Goal: Check status: Check status

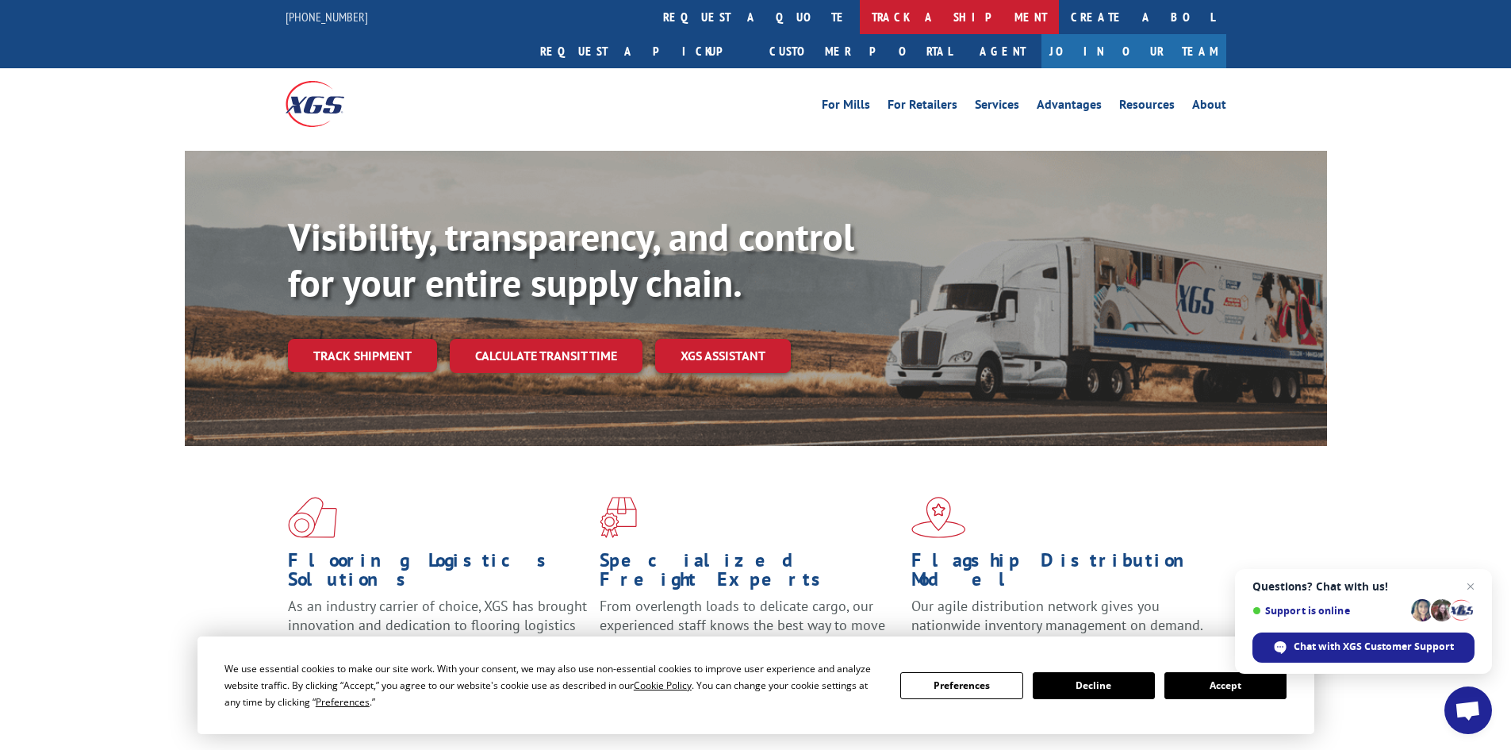
click at [860, 13] on link "track a shipment" at bounding box center [959, 17] width 199 height 34
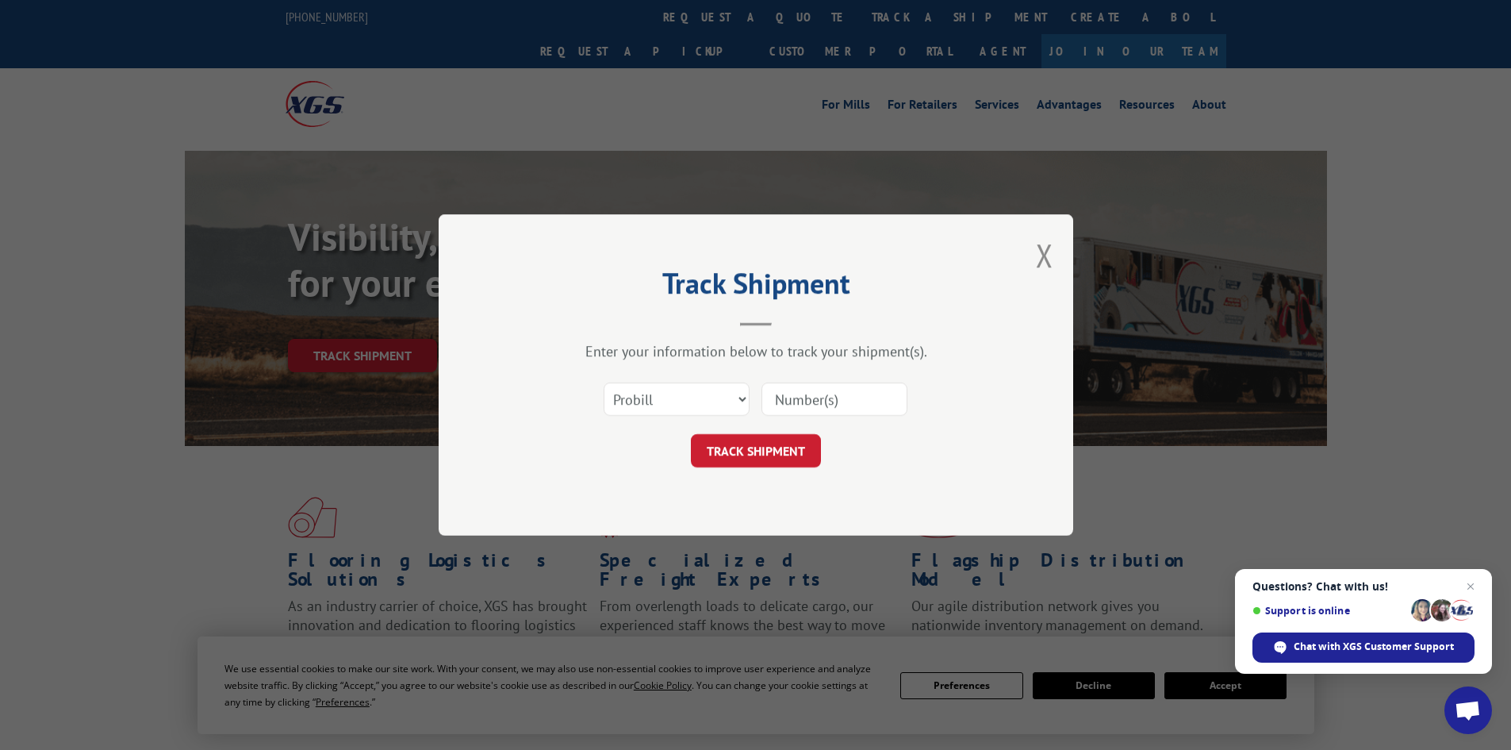
click at [816, 401] on input at bounding box center [835, 398] width 146 height 33
paste input "5549071"
type input "5549071"
click at [800, 456] on button "TRACK SHIPMENT" at bounding box center [756, 450] width 130 height 33
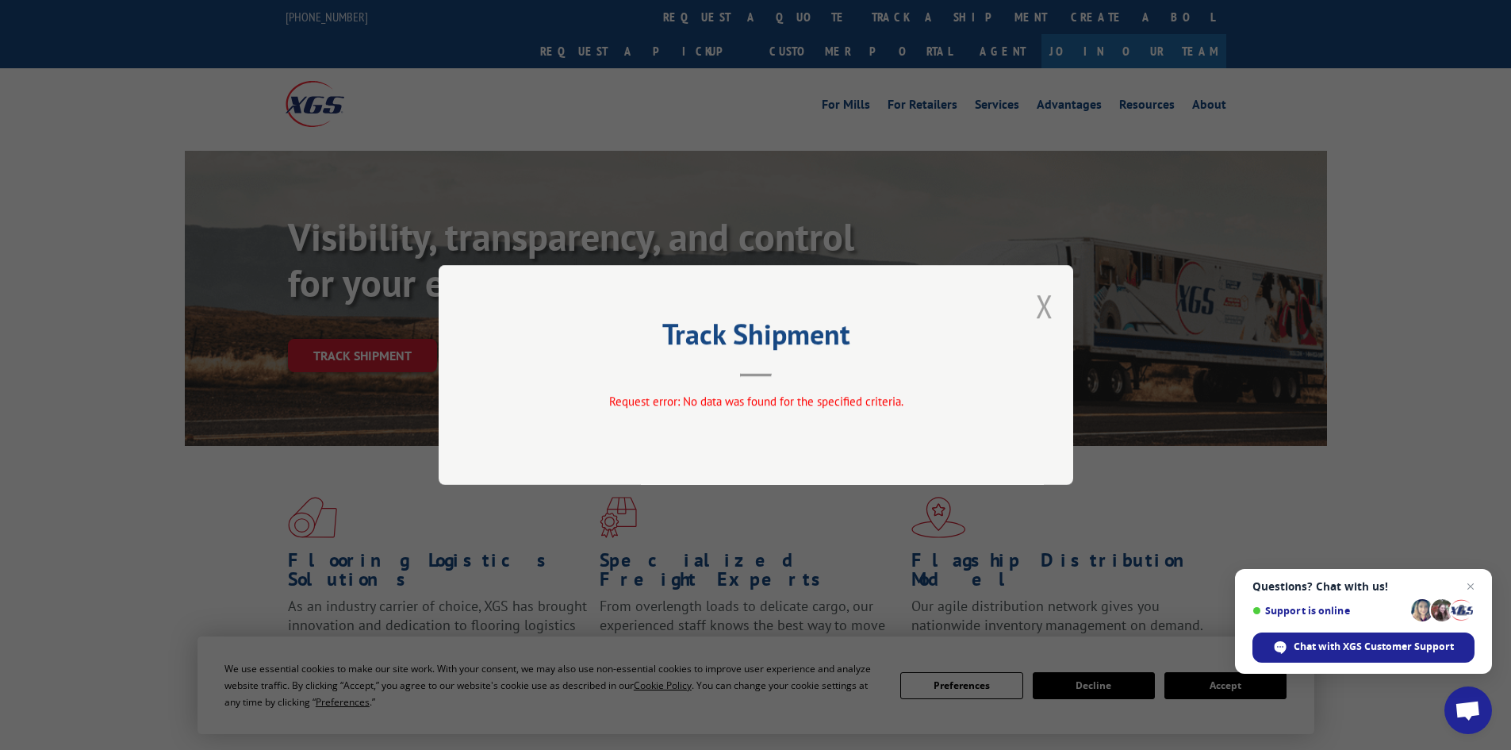
click at [1047, 302] on button "Close modal" at bounding box center [1044, 306] width 17 height 42
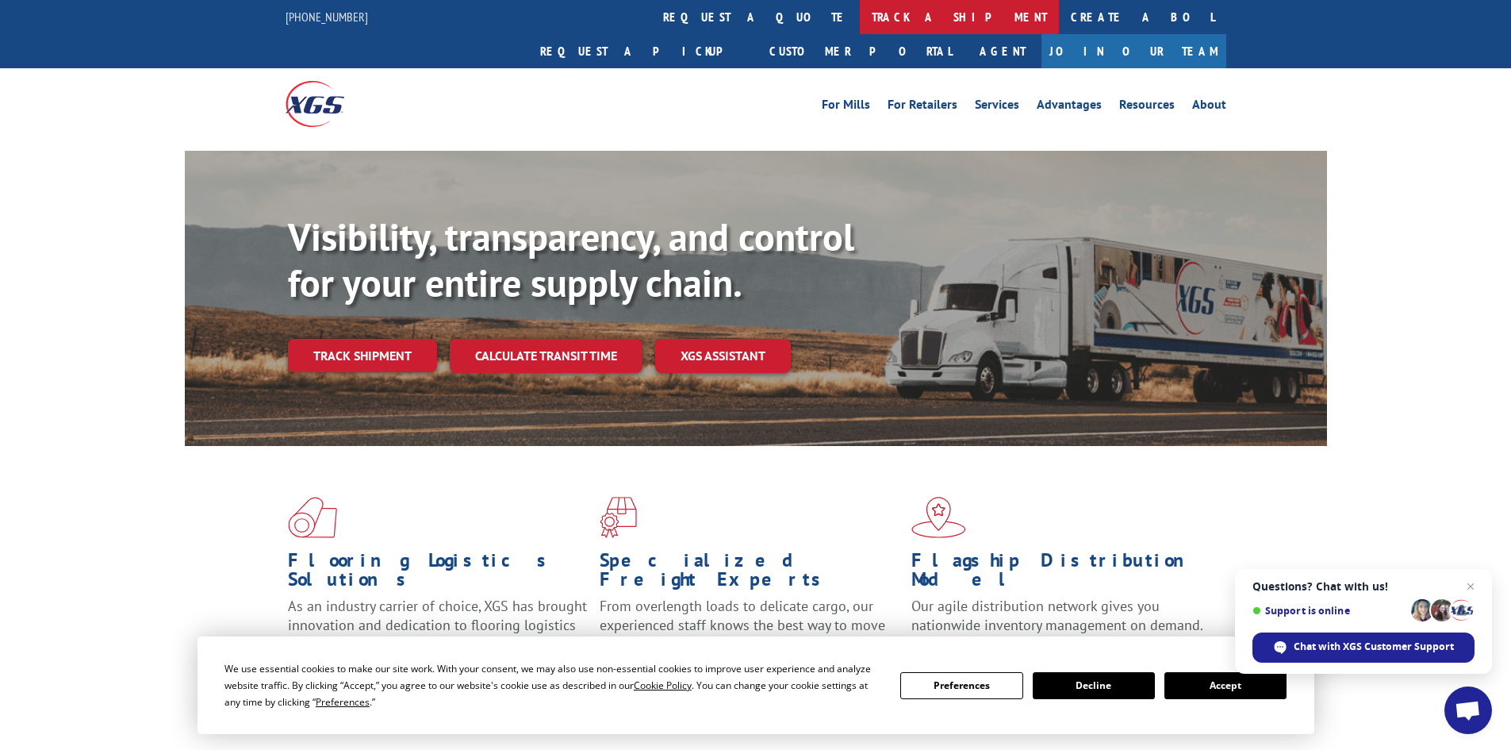
click at [860, 17] on link "track a shipment" at bounding box center [959, 17] width 199 height 34
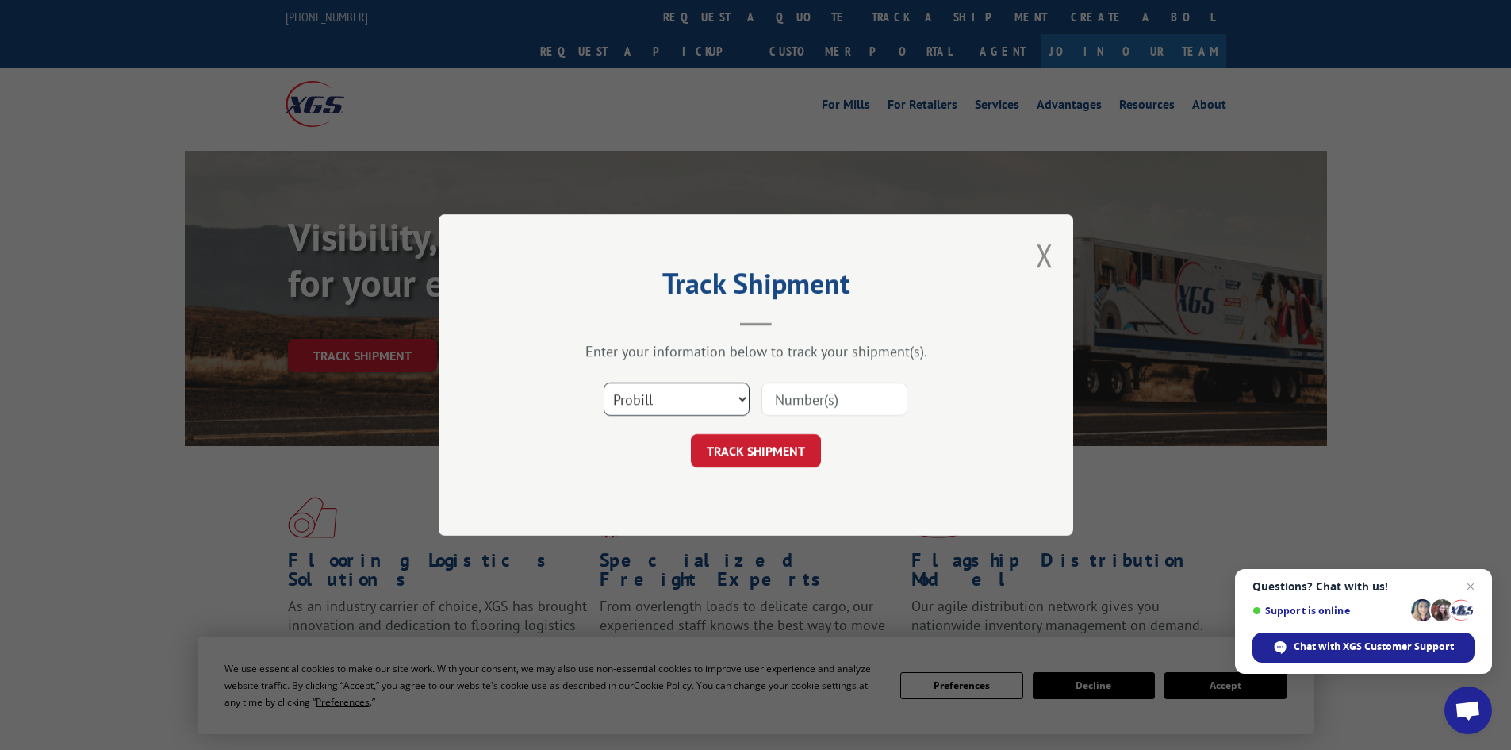
click at [701, 413] on select "Select category... Probill BOL PO" at bounding box center [677, 398] width 146 height 33
select select "bol"
click at [604, 382] on select "Select category... Probill BOL PO" at bounding box center [677, 398] width 146 height 33
click at [846, 388] on input at bounding box center [835, 398] width 146 height 33
paste input "5549071"
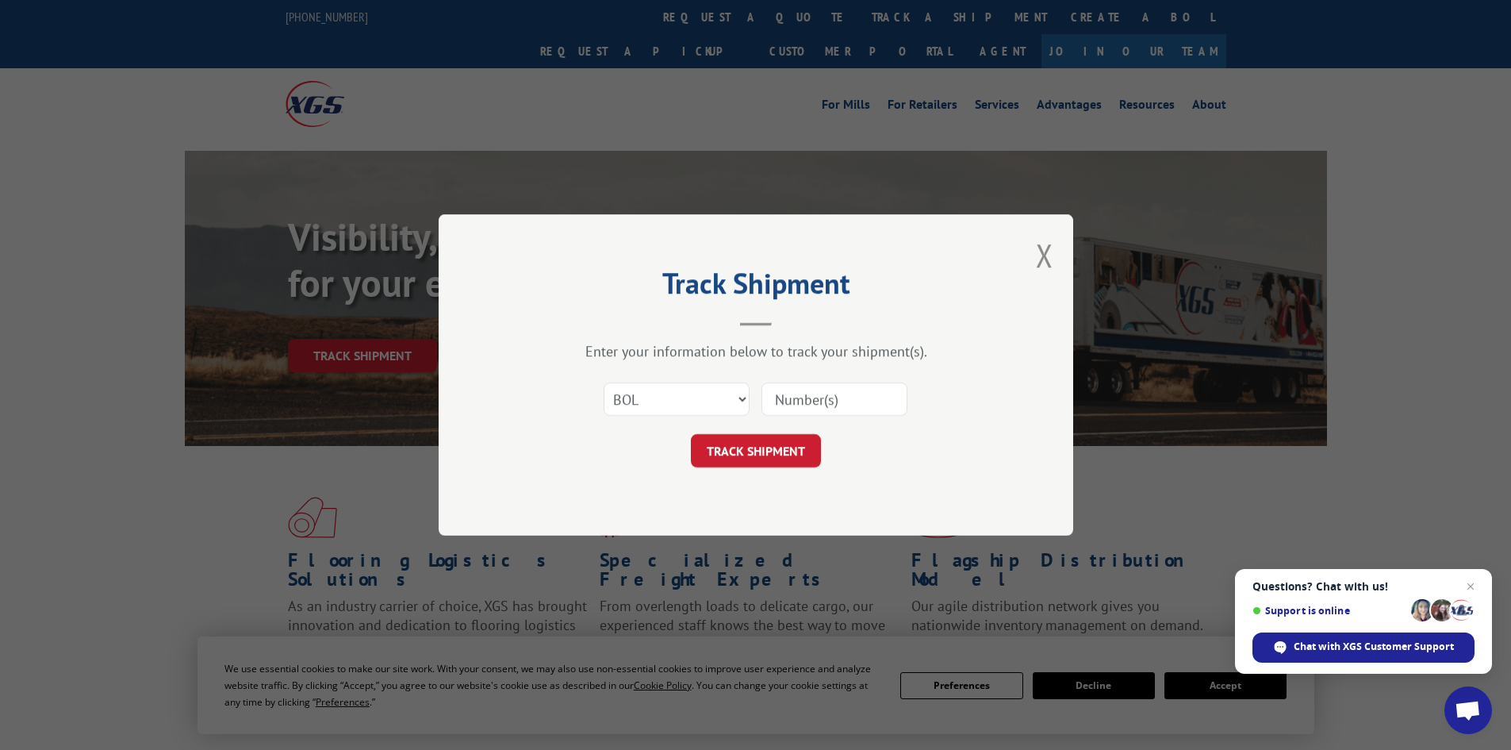
type input "5549071"
click button "TRACK SHIPMENT" at bounding box center [756, 450] width 130 height 33
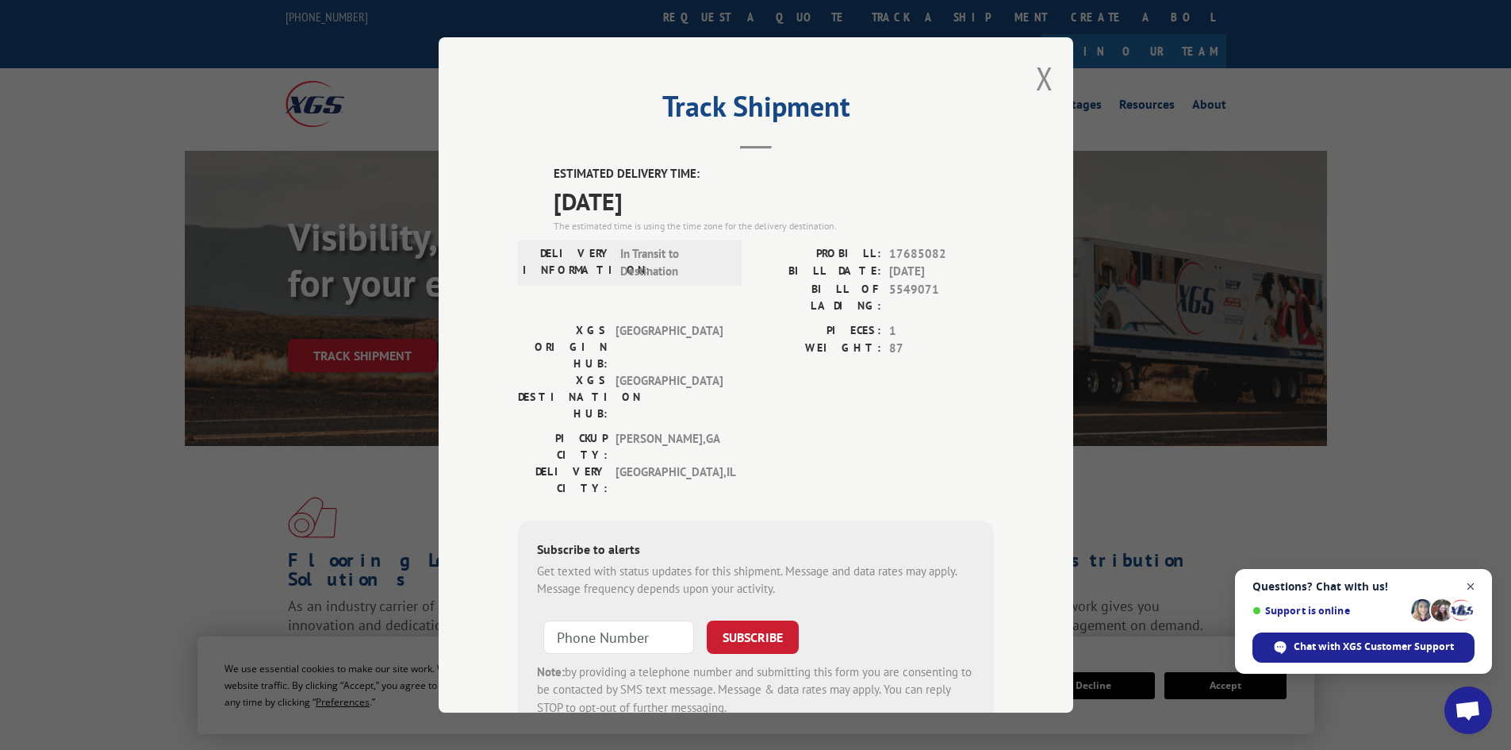
click at [1469, 583] on span "Close chat" at bounding box center [1471, 587] width 20 height 20
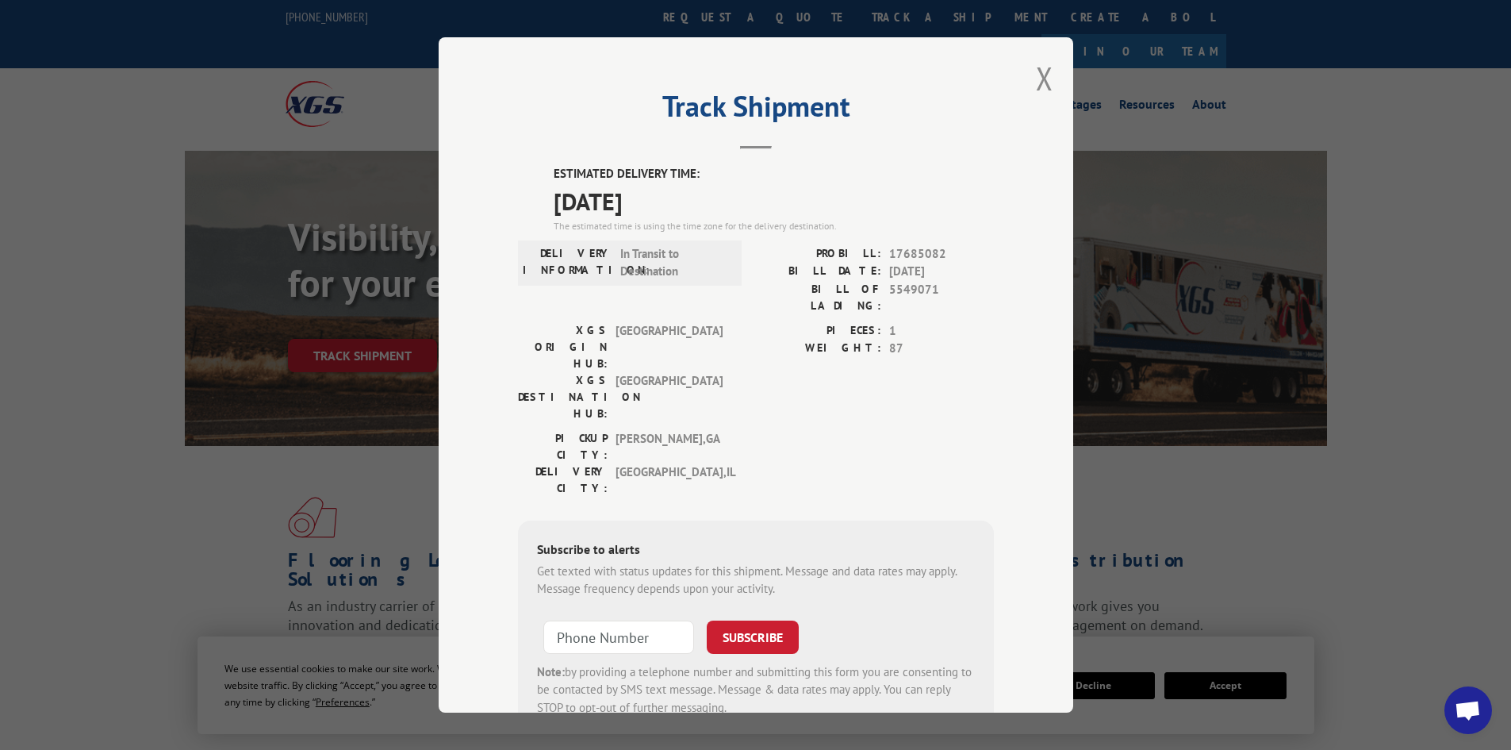
type input "+1 (___) ___-____"
click at [628, 620] on input "+1 (___) ___-____" at bounding box center [618, 636] width 151 height 33
type input "[PHONE_NUMBER]"
click at [735, 620] on button "SUBSCRIBE" at bounding box center [753, 636] width 92 height 33
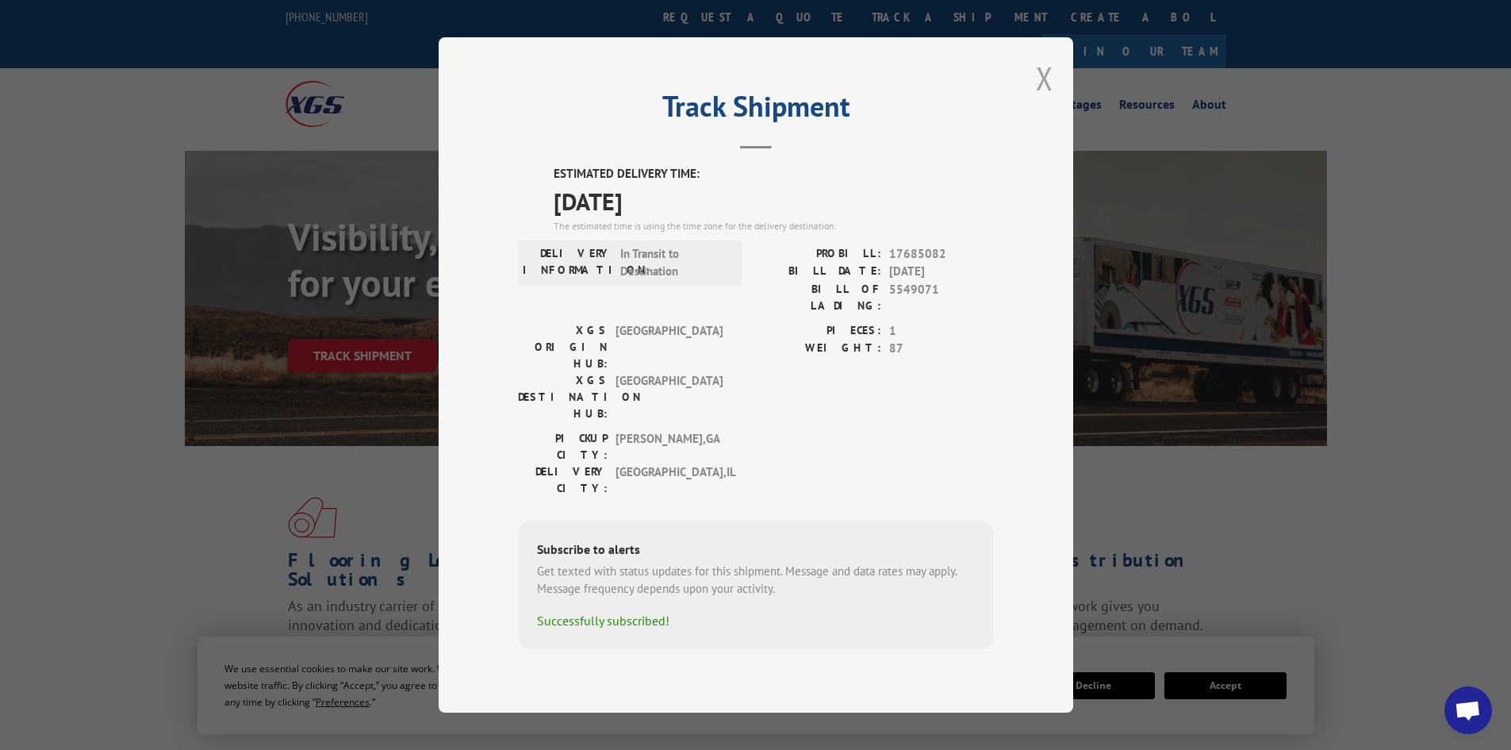
click at [1037, 99] on button "Close modal" at bounding box center [1044, 78] width 17 height 42
